Goal: Find specific page/section: Find specific page/section

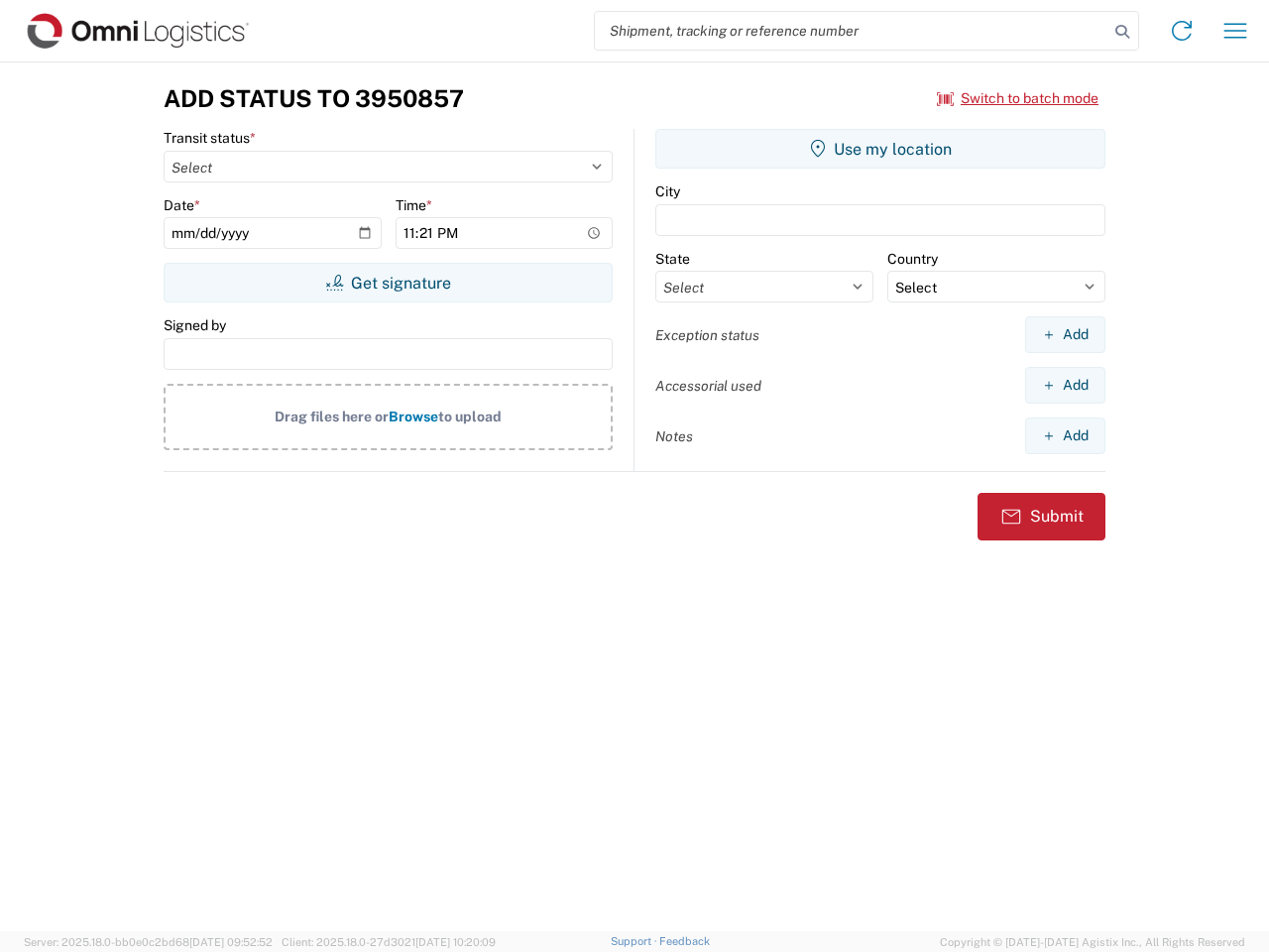
click at [852, 31] on input "search" at bounding box center [851, 31] width 513 height 38
click at [1122, 32] on icon at bounding box center [1122, 32] width 28 height 28
click at [1182, 31] on icon at bounding box center [1182, 31] width 32 height 32
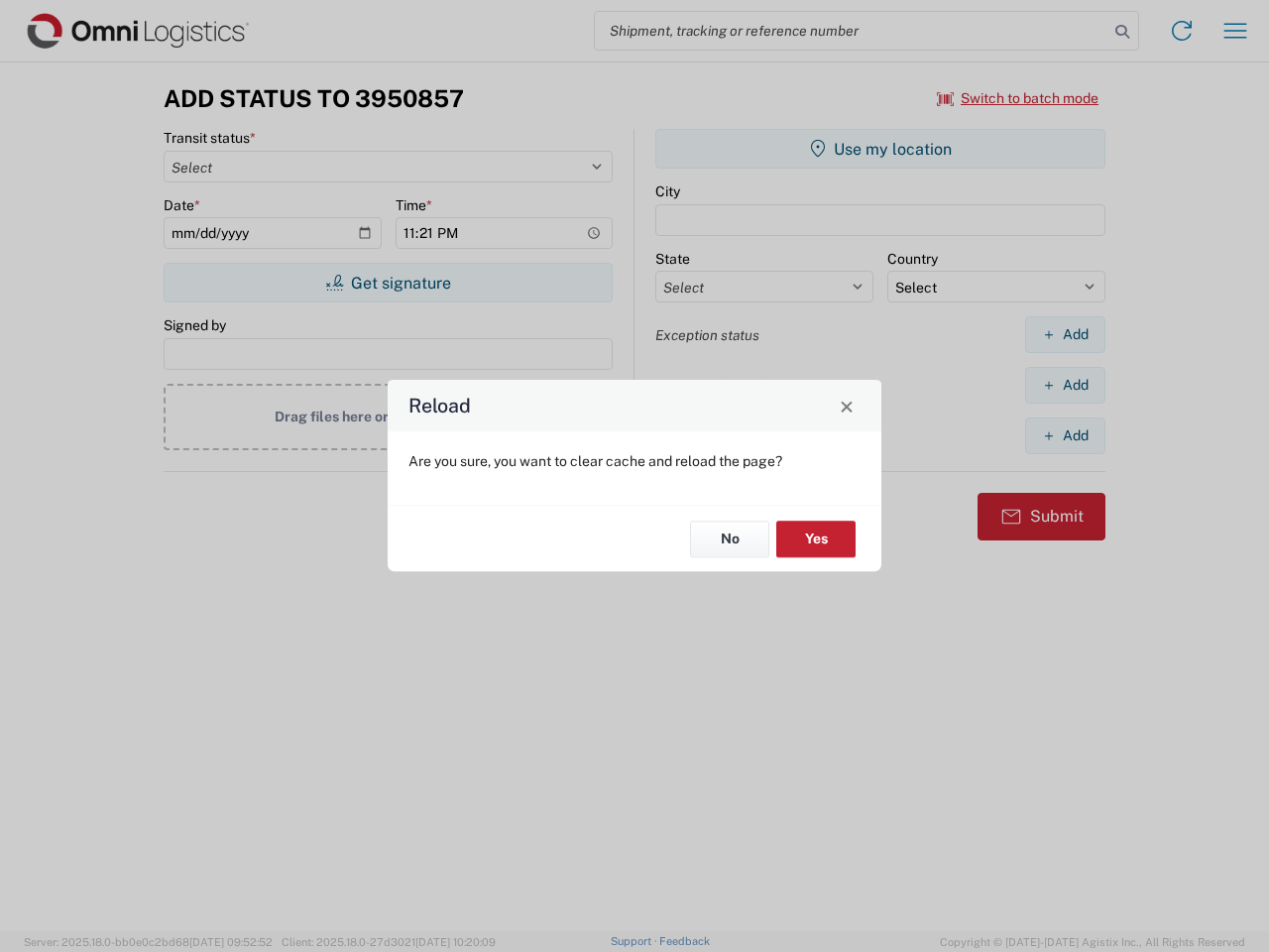
click at [1235, 31] on div "Reload Are you sure, you want to clear cache and reload the page? No Yes" at bounding box center [634, 476] width 1269 height 952
click at [1019, 98] on div "Reload Are you sure, you want to clear cache and reload the page? No Yes" at bounding box center [634, 476] width 1269 height 952
click at [387, 283] on div "Reload Are you sure, you want to clear cache and reload the page? No Yes" at bounding box center [634, 476] width 1269 height 952
click at [881, 149] on div "Reload Are you sure, you want to clear cache and reload the page? No Yes" at bounding box center [634, 476] width 1269 height 952
click at [1064, 335] on div "Reload Are you sure, you want to clear cache and reload the page? No Yes" at bounding box center [634, 476] width 1269 height 952
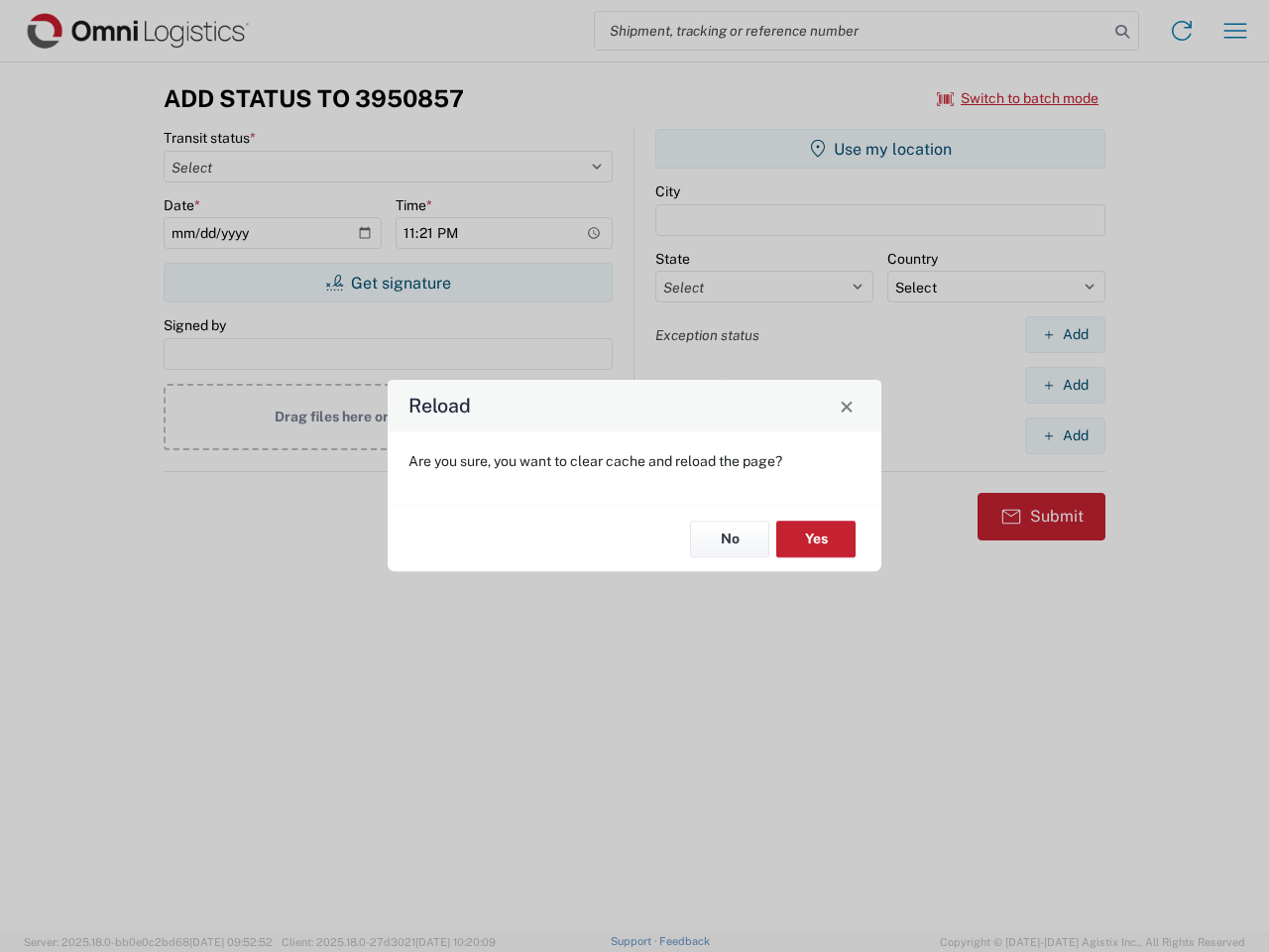
click at [1064, 384] on div "Reload Are you sure, you want to clear cache and reload the page? No Yes" at bounding box center [634, 476] width 1269 height 952
click at [1064, 435] on div "Reload Are you sure, you want to clear cache and reload the page? No Yes" at bounding box center [634, 476] width 1269 height 952
